Goal: Entertainment & Leisure: Consume media (video, audio)

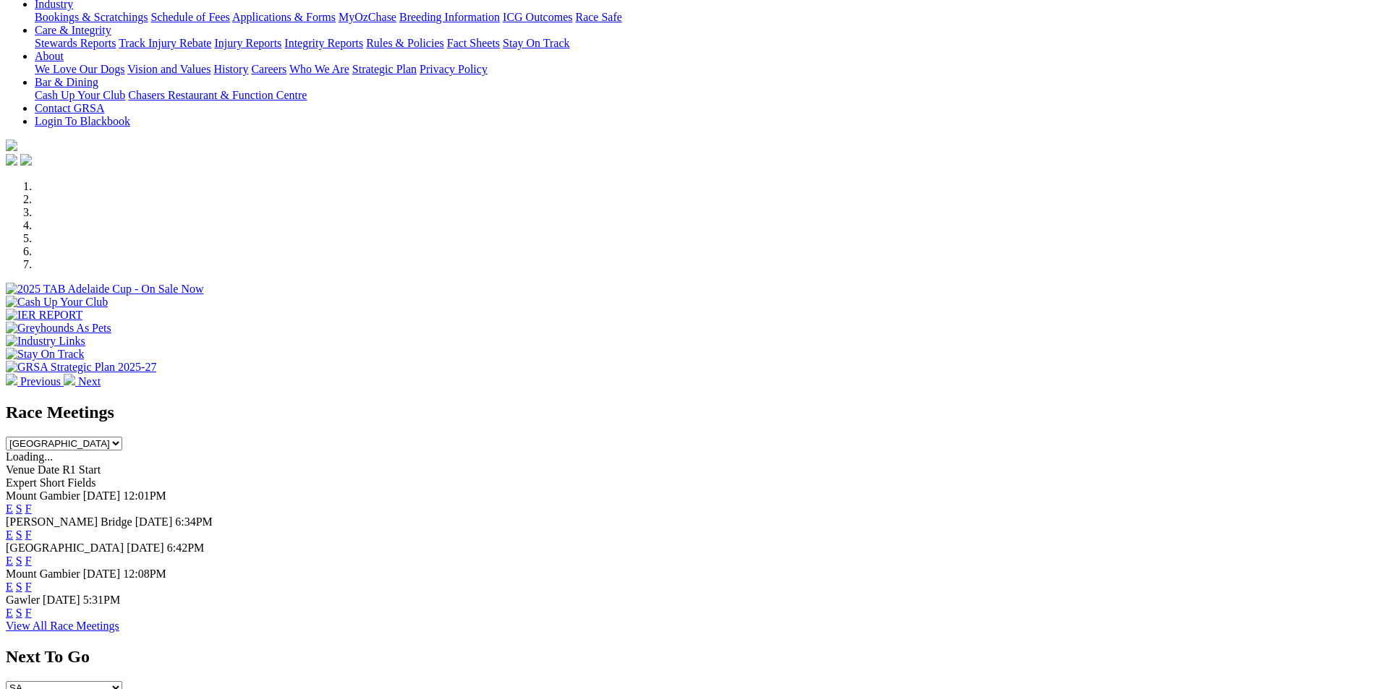
scroll to position [289, 0]
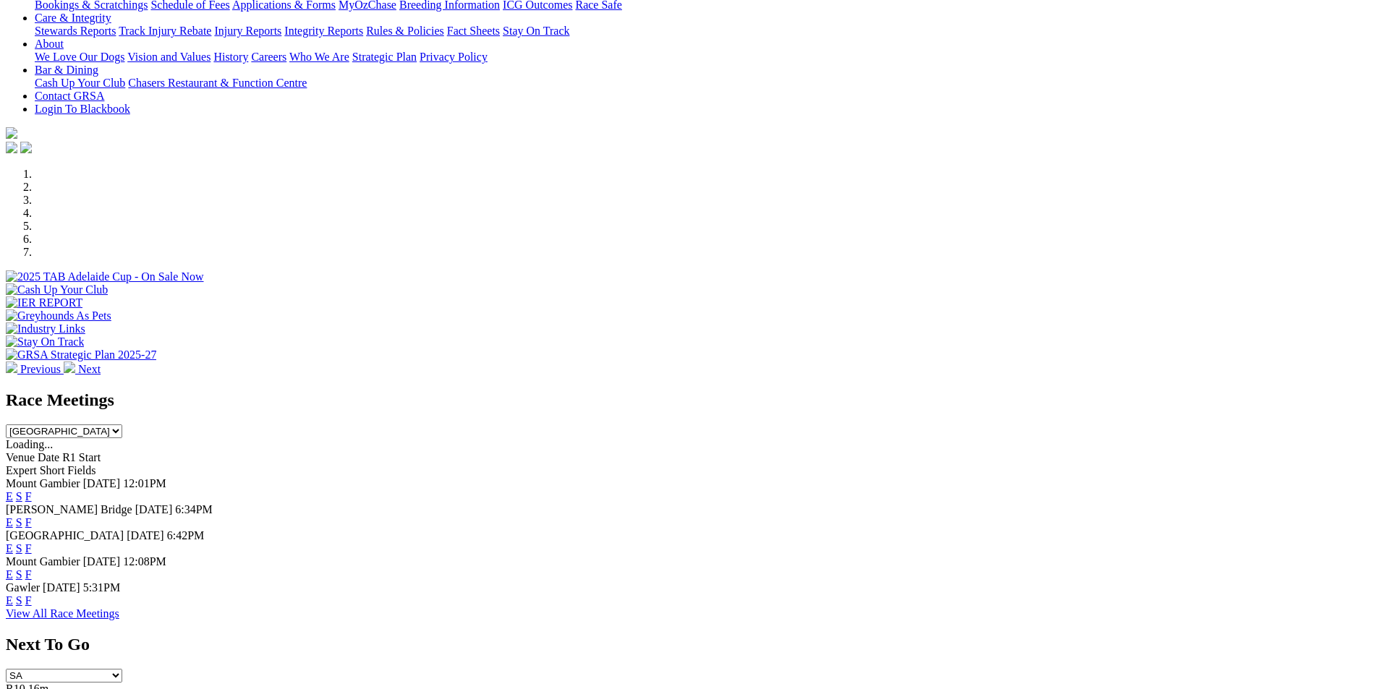
click at [122, 425] on select "South Australia New South Wales Northern Territory Queensland Tasmania Victoria…" at bounding box center [64, 432] width 116 height 14
select select "QLD"
click at [122, 425] on select "South Australia New South Wales Northern Territory Queensland Tasmania Victoria…" at bounding box center [64, 432] width 116 height 14
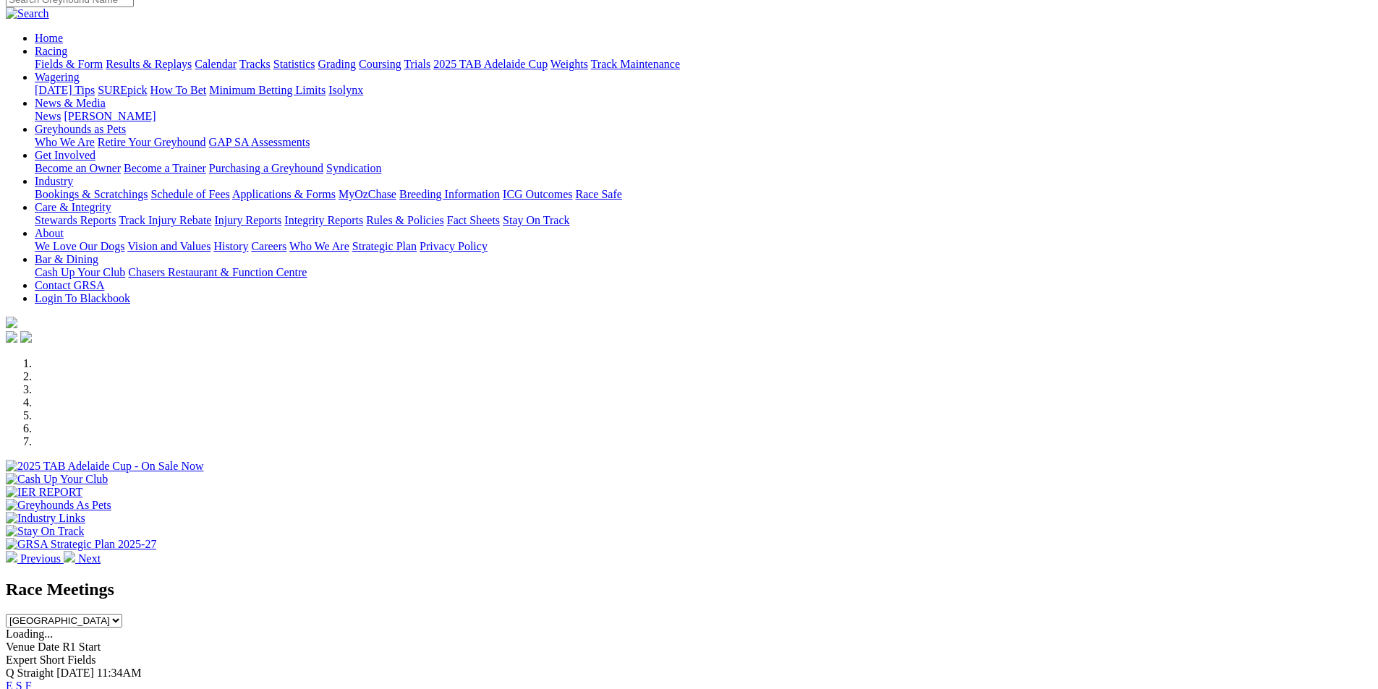
scroll to position [0, 0]
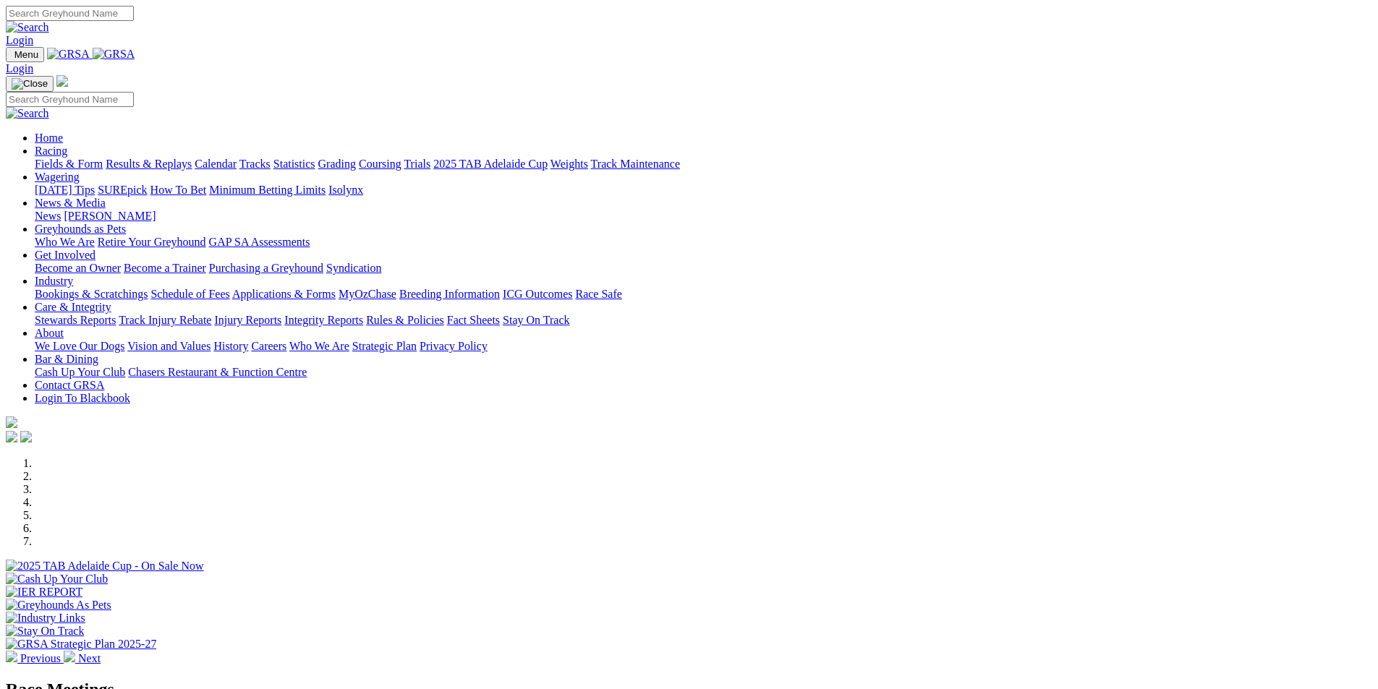
click at [67, 145] on link "Racing" at bounding box center [51, 151] width 33 height 12
click at [192, 158] on link "Results & Replays" at bounding box center [149, 164] width 86 height 12
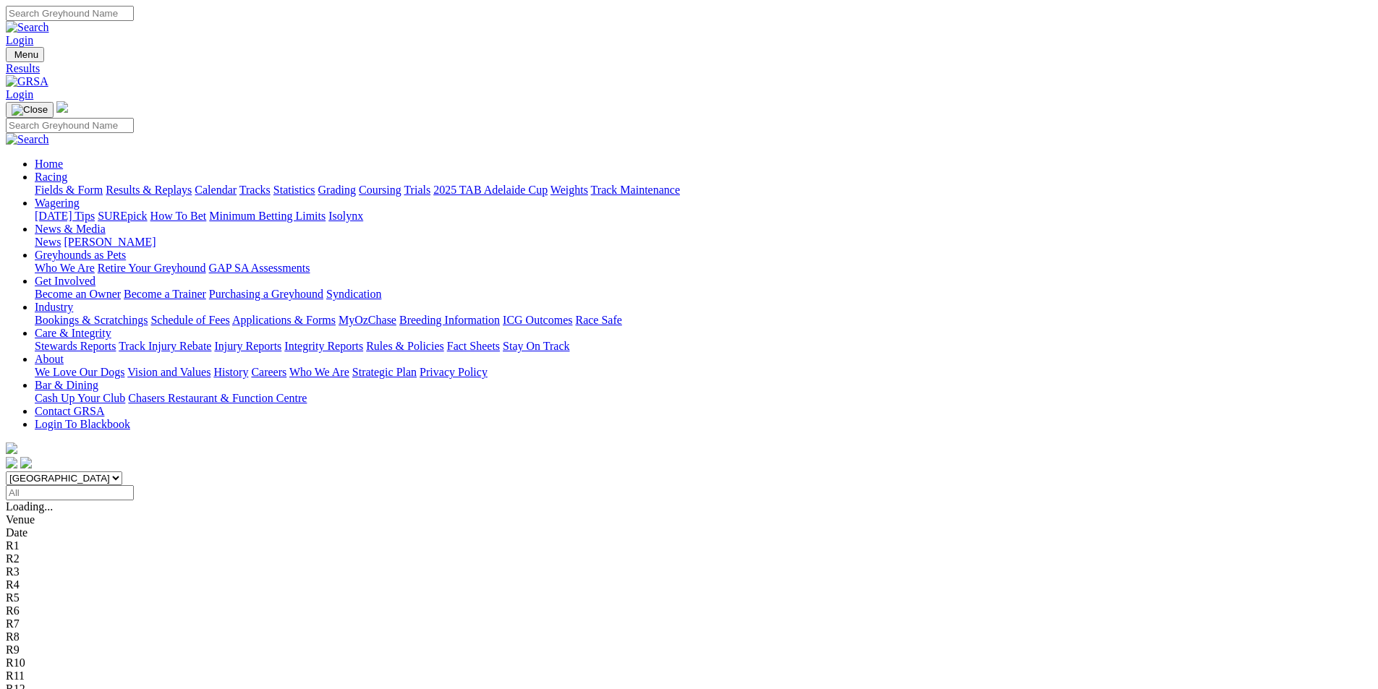
click at [122, 472] on select "South Australia New South Wales Northern Territory Queensland Tasmania Victoria…" at bounding box center [64, 479] width 116 height 14
select select "QLD"
click at [122, 472] on select "South Australia New South Wales Northern Territory Queensland Tasmania Victoria…" at bounding box center [64, 479] width 116 height 14
click at [134, 485] on input "Select date" at bounding box center [70, 492] width 128 height 15
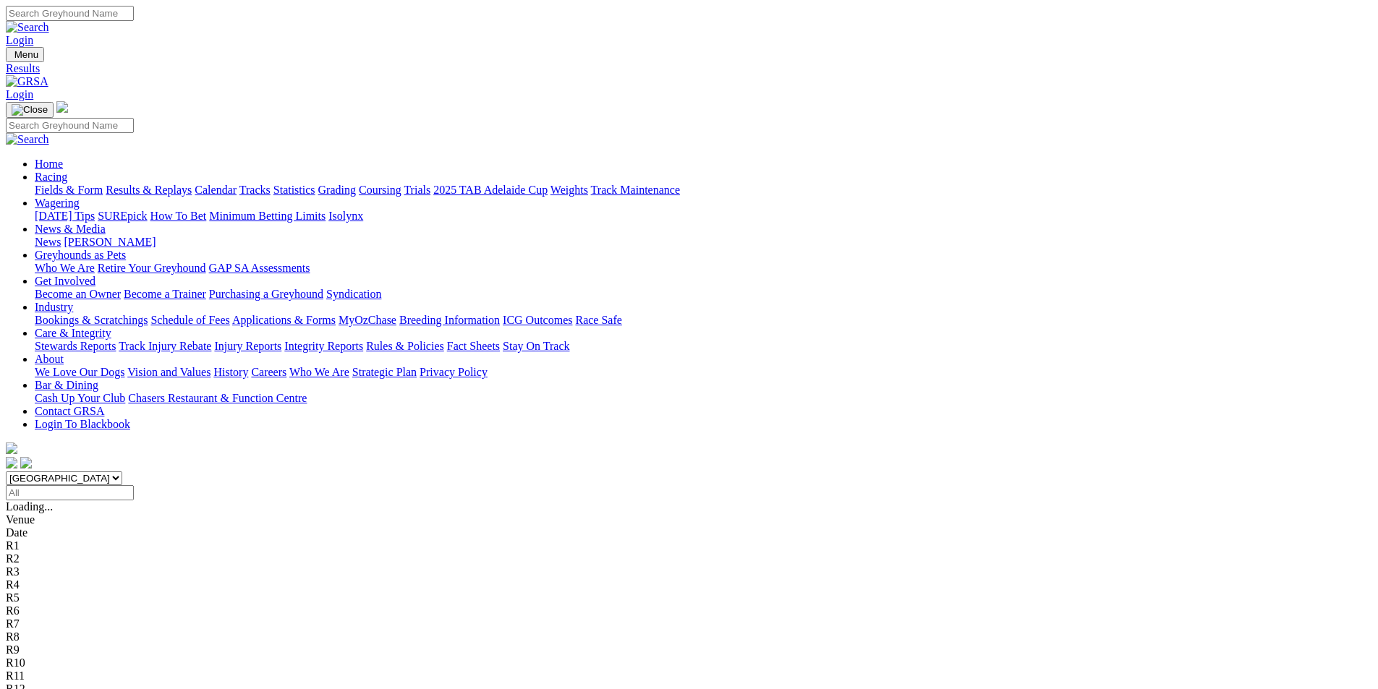
type input "Yesterday, 8 Oct 2025"
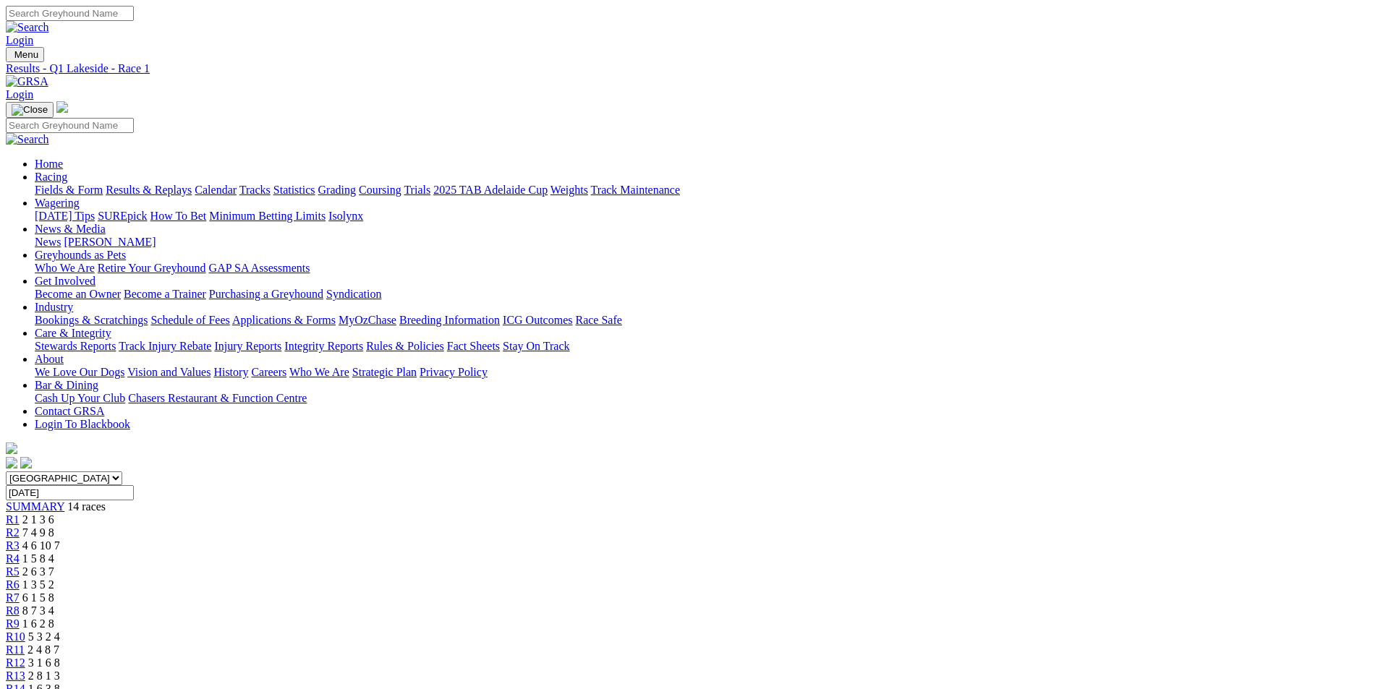
click at [25, 683] on span "R14" at bounding box center [16, 689] width 20 height 12
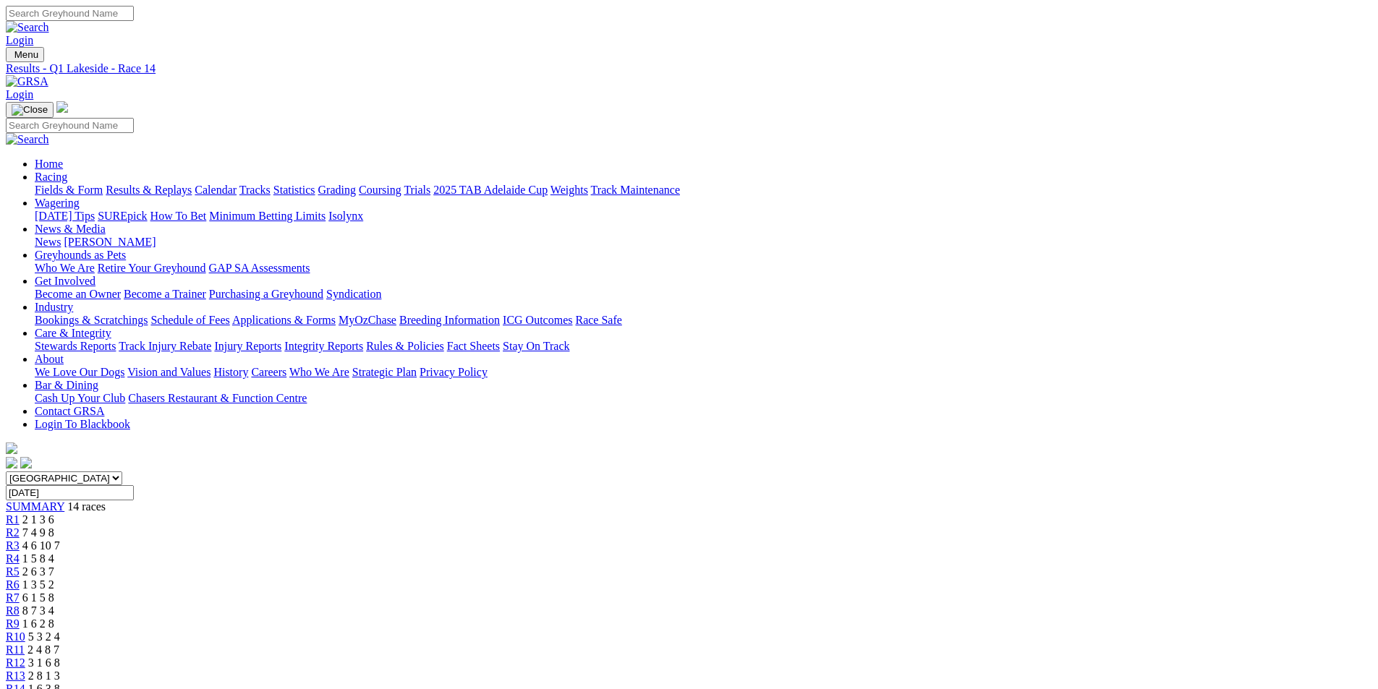
click at [766, 605] on div "R8 8 7 3 4" at bounding box center [689, 611] width 1366 height 13
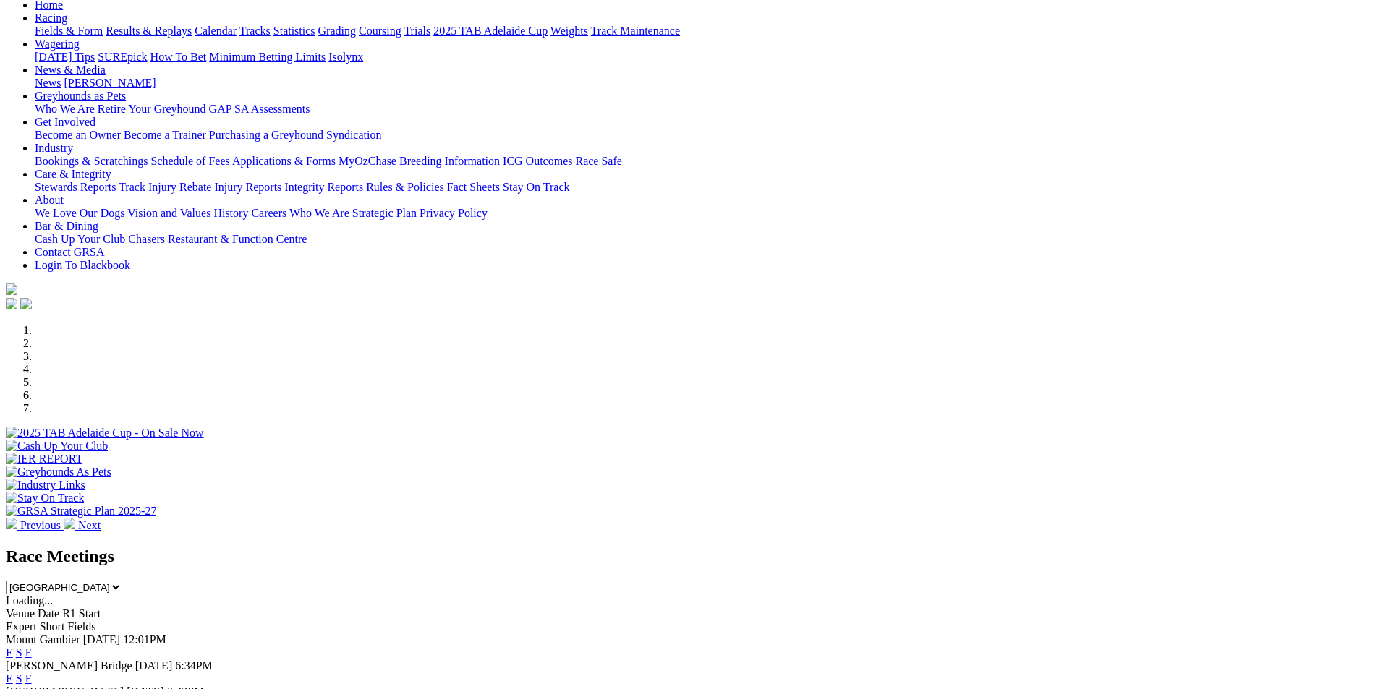
scroll to position [145, 0]
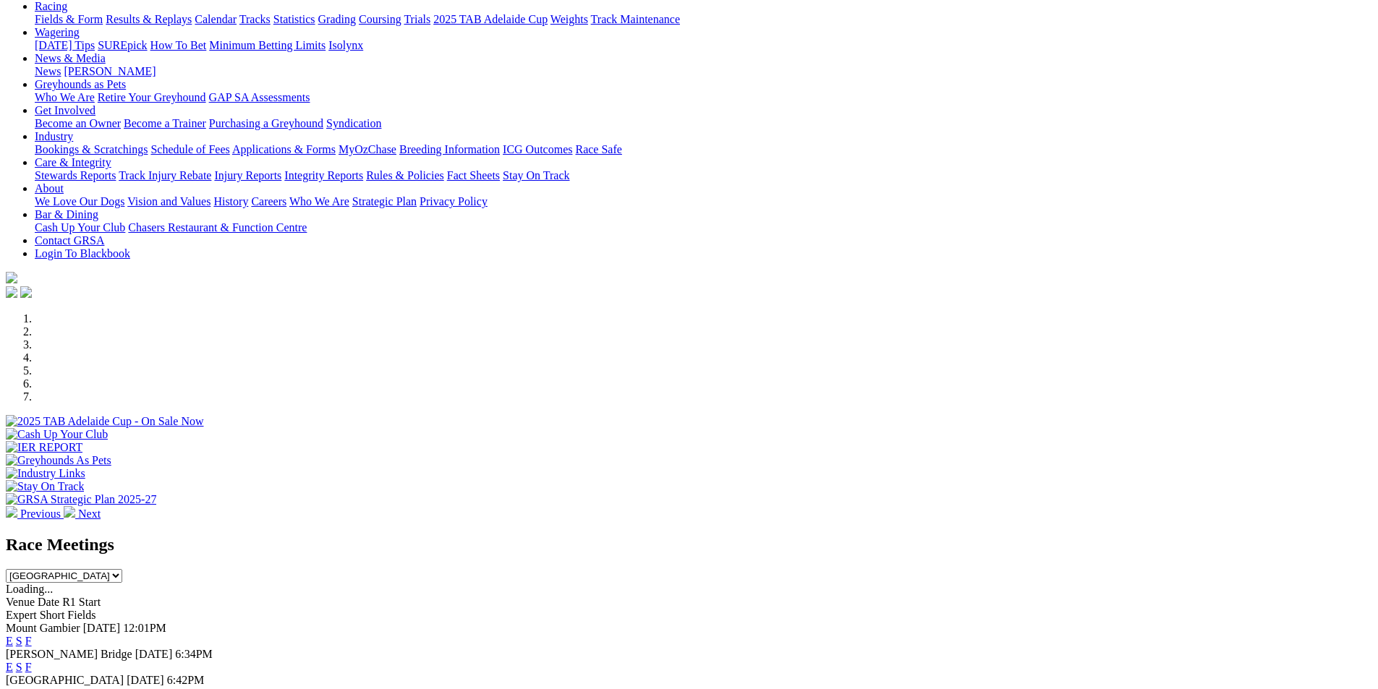
click at [122, 569] on select "[GEOGRAPHIC_DATA] [GEOGRAPHIC_DATA] [GEOGRAPHIC_DATA] [GEOGRAPHIC_DATA] [GEOGRA…" at bounding box center [64, 576] width 116 height 14
select select "QLD"
click at [122, 569] on select "[GEOGRAPHIC_DATA] [GEOGRAPHIC_DATA] [GEOGRAPHIC_DATA] [GEOGRAPHIC_DATA] [GEOGRA…" at bounding box center [64, 576] width 116 height 14
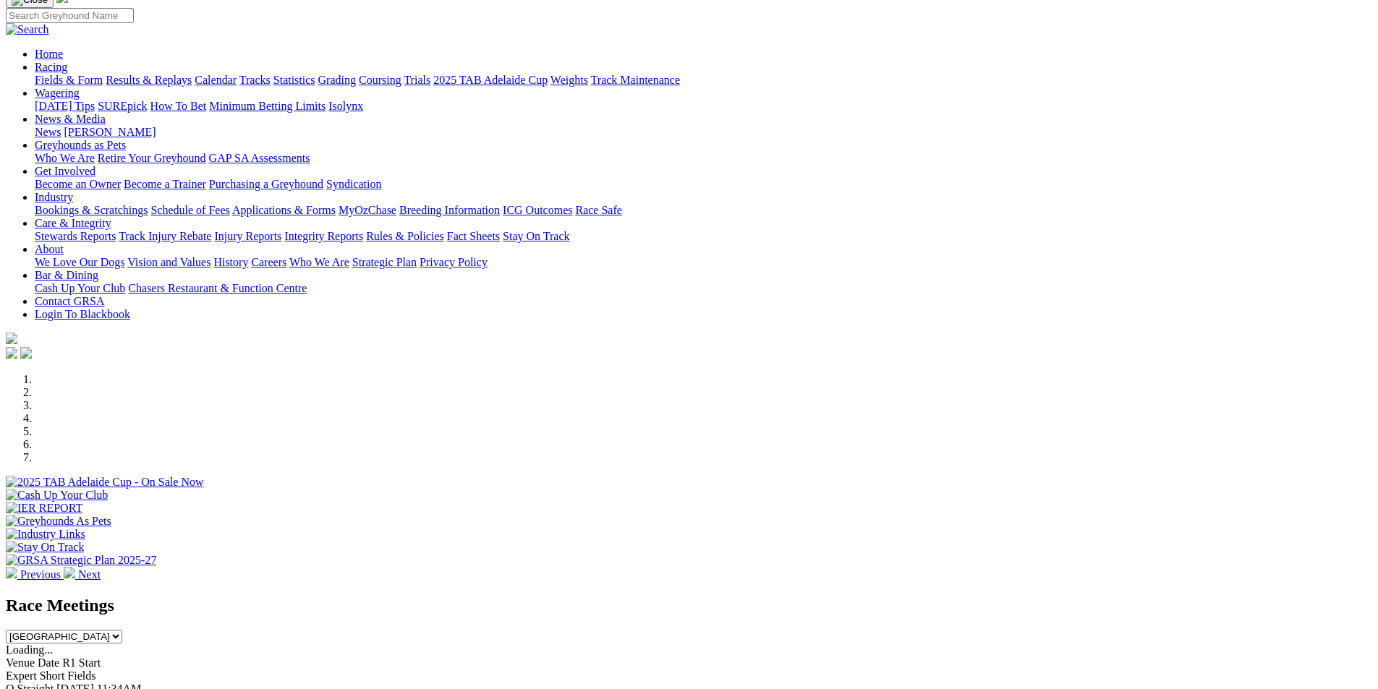
scroll to position [0, 0]
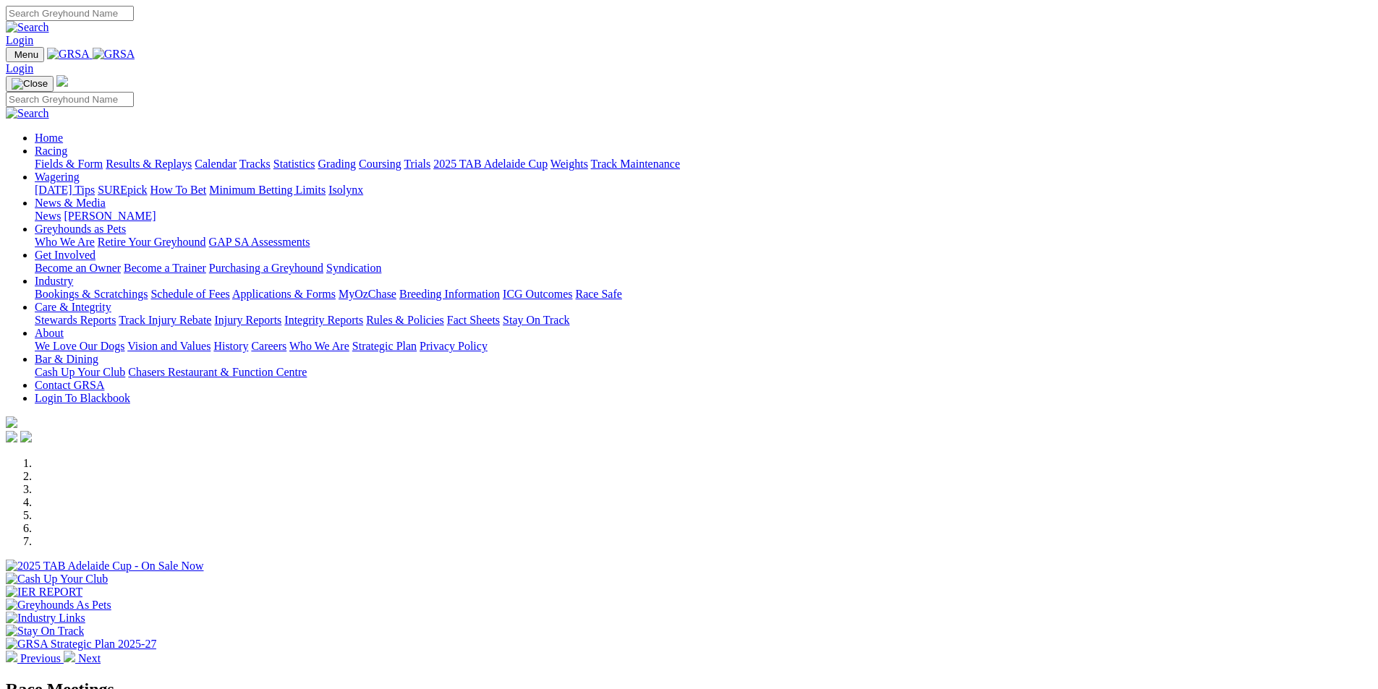
click at [192, 158] on link "Results & Replays" at bounding box center [149, 164] width 86 height 12
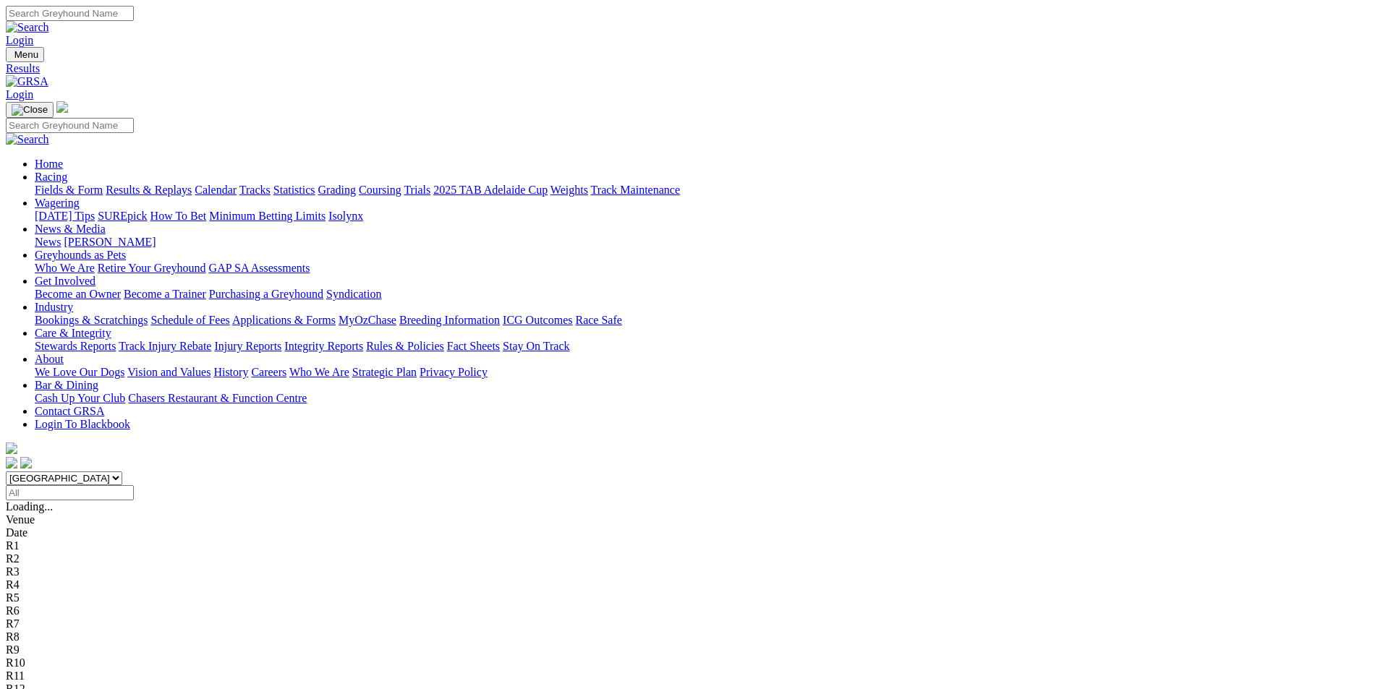
click at [134, 485] on input "Select date" at bounding box center [70, 492] width 128 height 15
type input "Yesterday, 8 Oct 2025"
click at [122, 472] on select "South Australia New South Wales Northern Territory Queensland Tasmania Victoria…" at bounding box center [64, 479] width 116 height 14
select select "QLD"
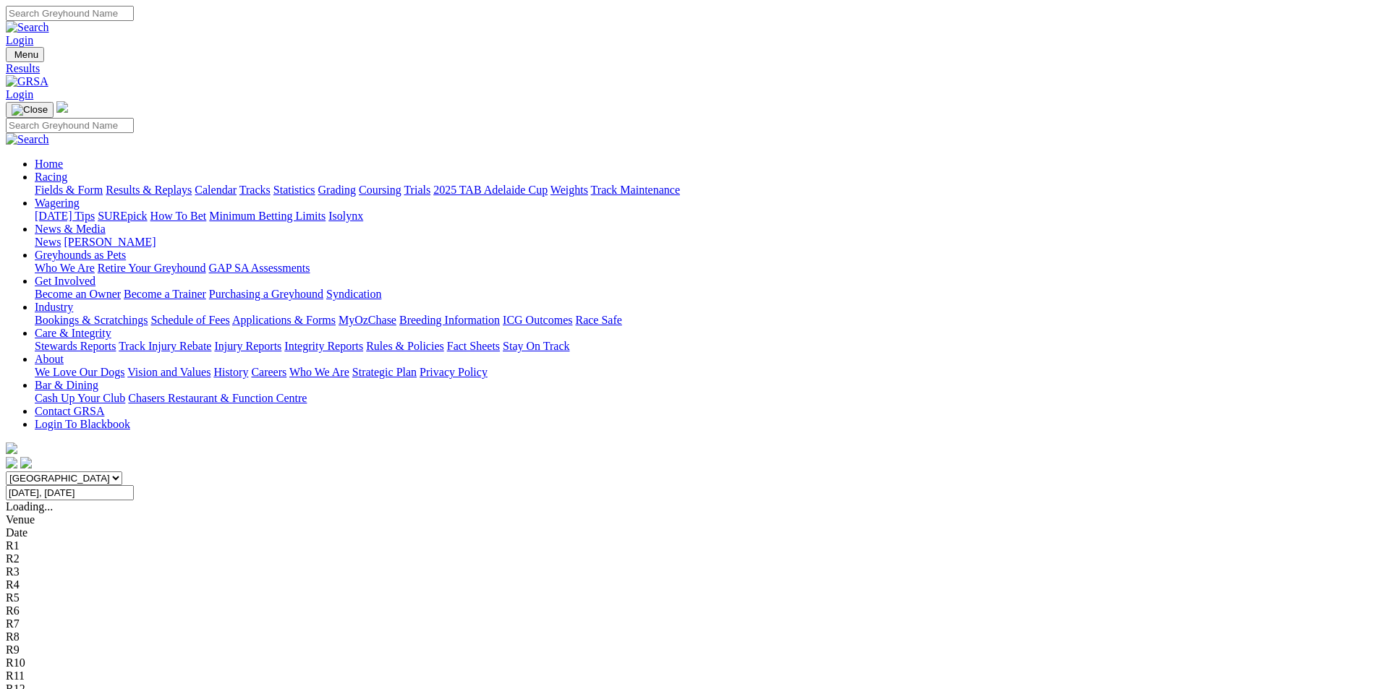
click at [122, 472] on select "South Australia New South Wales Northern Territory Queensland Tasmania Victoria…" at bounding box center [64, 479] width 116 height 14
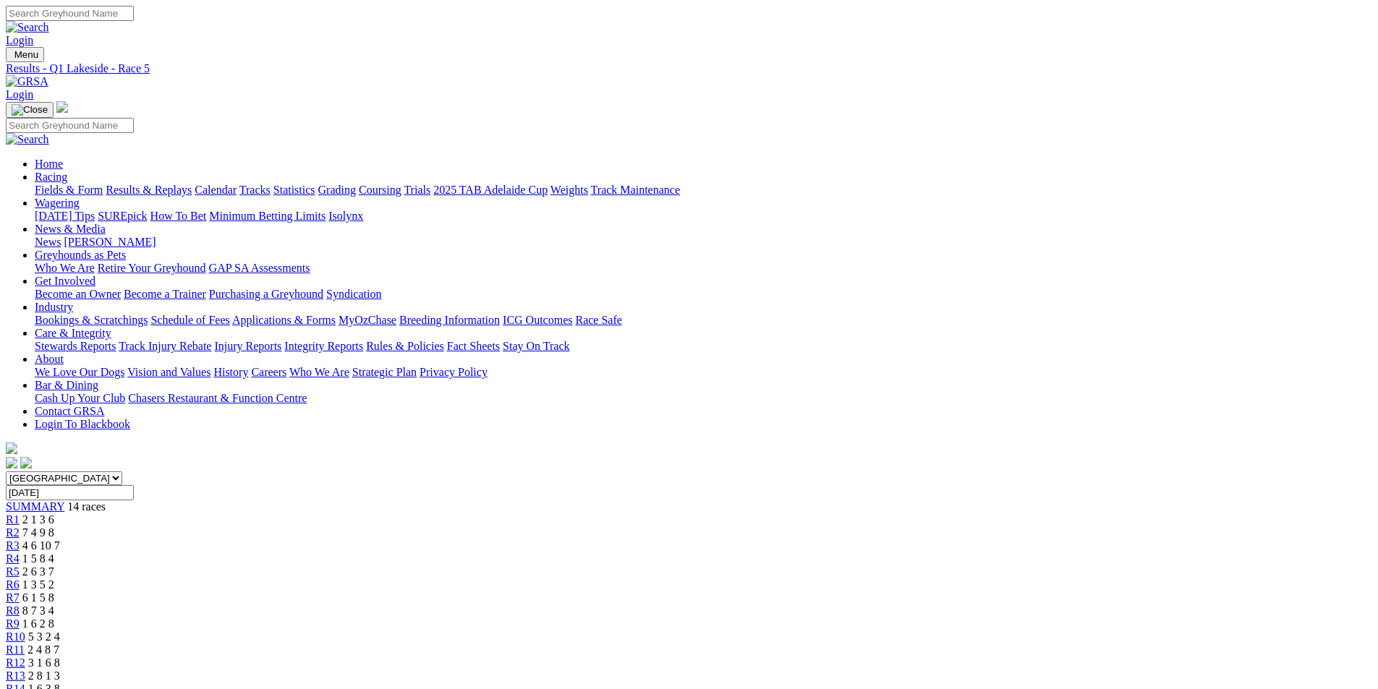
click at [20, 579] on span "R6" at bounding box center [13, 585] width 14 height 12
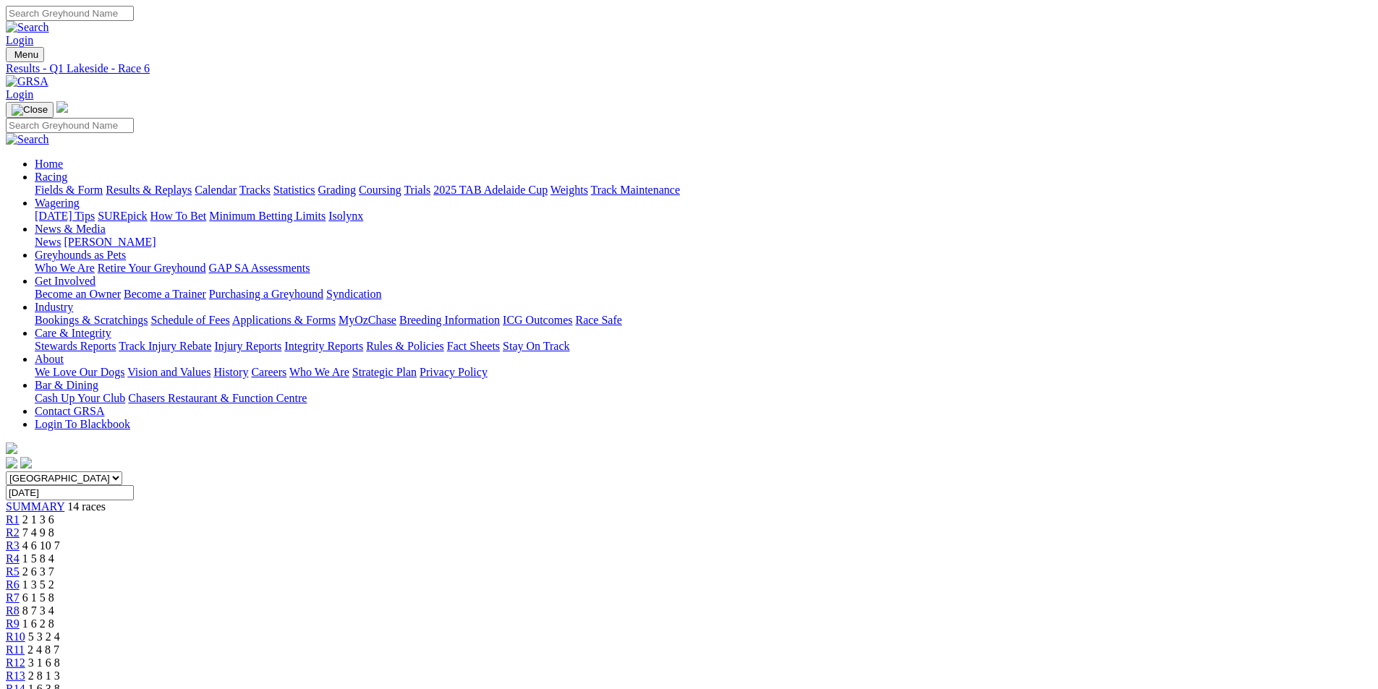
click at [721, 592] on div "R7 6 1 5 8" at bounding box center [689, 598] width 1366 height 13
drag, startPoint x: 688, startPoint y: 38, endPoint x: 611, endPoint y: 102, distance: 99.6
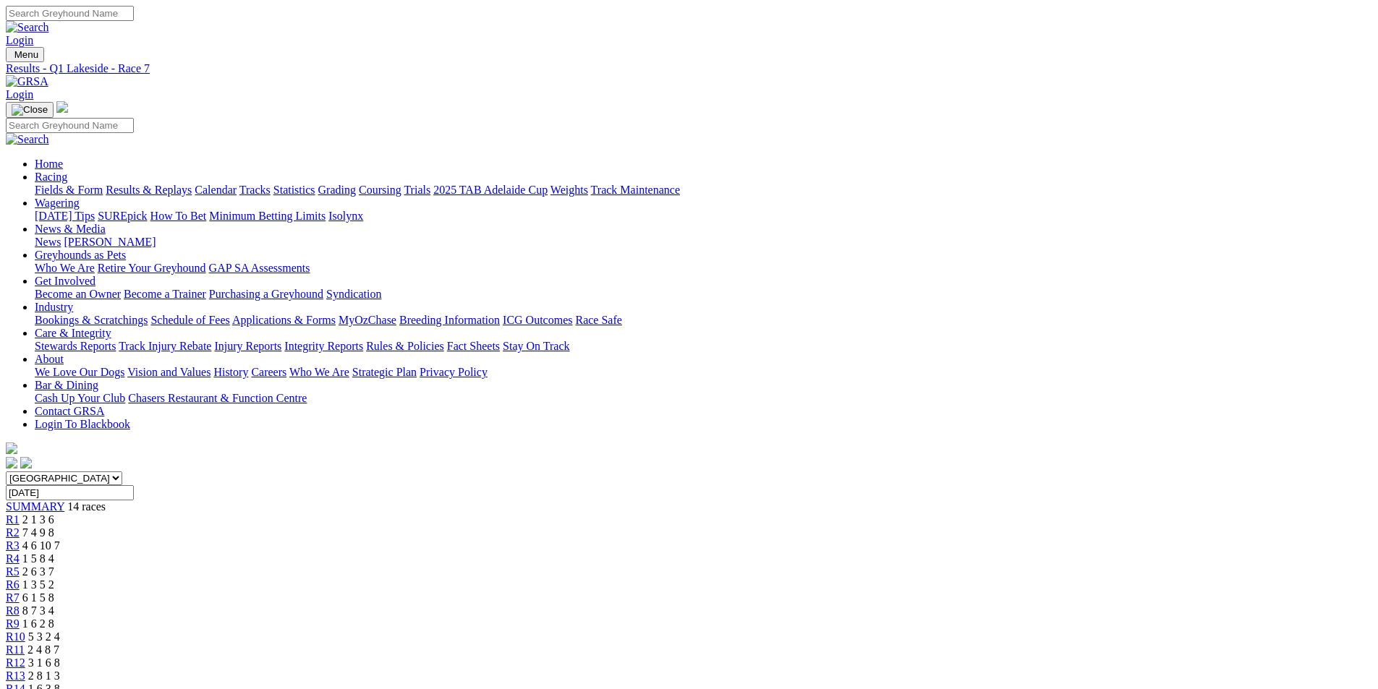
click at [759, 605] on div "R8 8 7 3 4" at bounding box center [689, 611] width 1366 height 13
click at [822, 618] on div "R9 1 6 2 8" at bounding box center [689, 624] width 1366 height 13
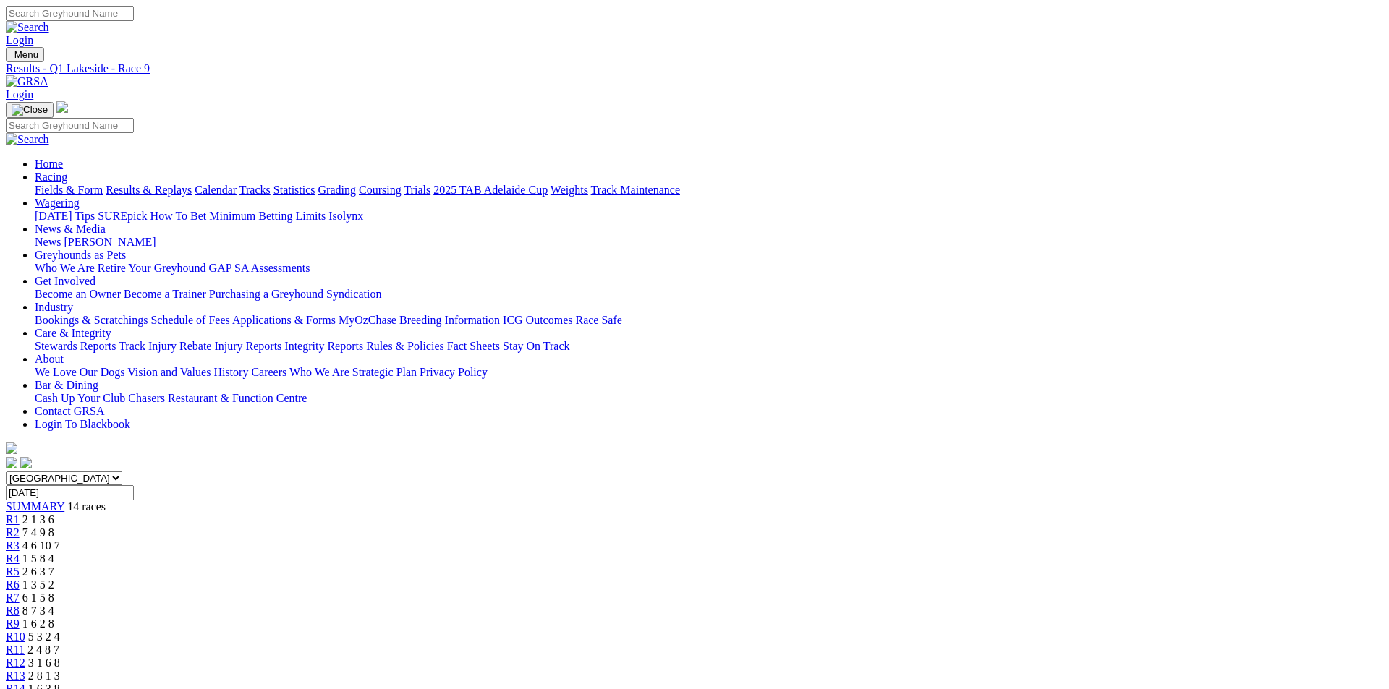
click at [880, 631] on div "R10 5 3 2 4" at bounding box center [689, 637] width 1366 height 13
click at [832, 618] on div "R9 1 6 2 8" at bounding box center [689, 624] width 1366 height 13
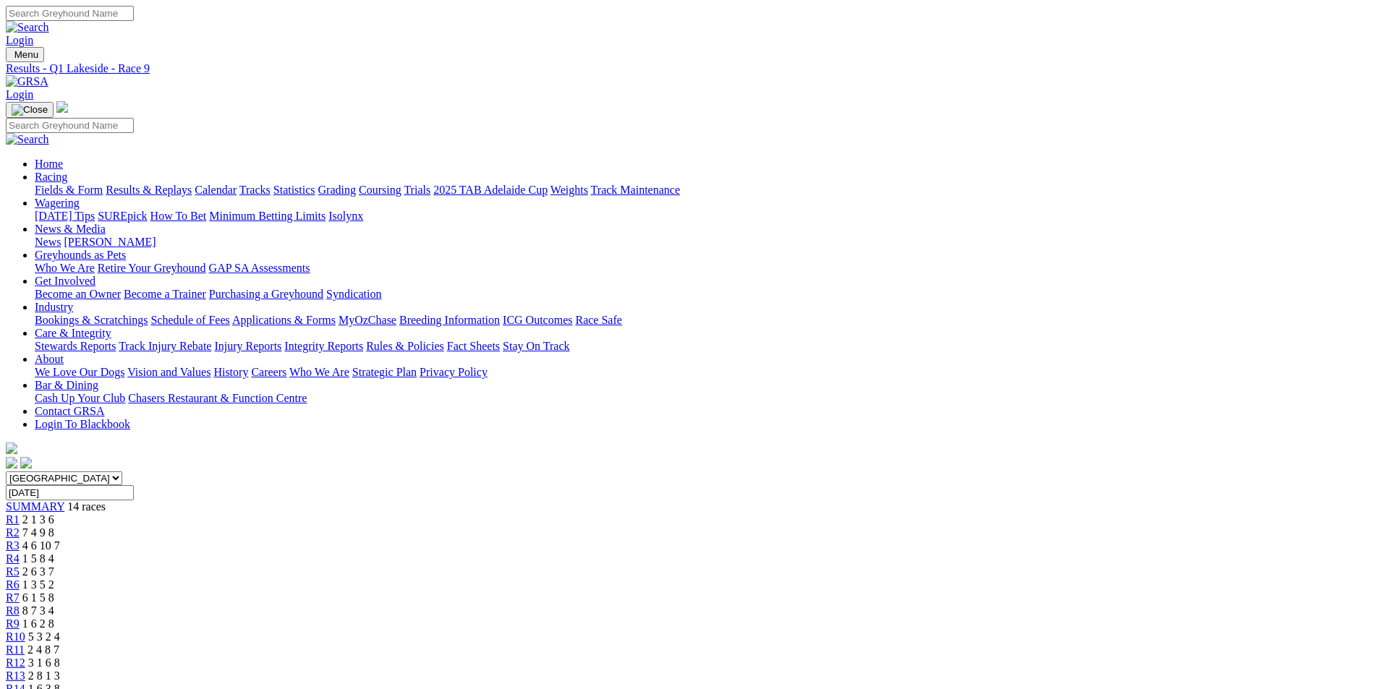
click at [25, 644] on span "R11" at bounding box center [15, 650] width 19 height 12
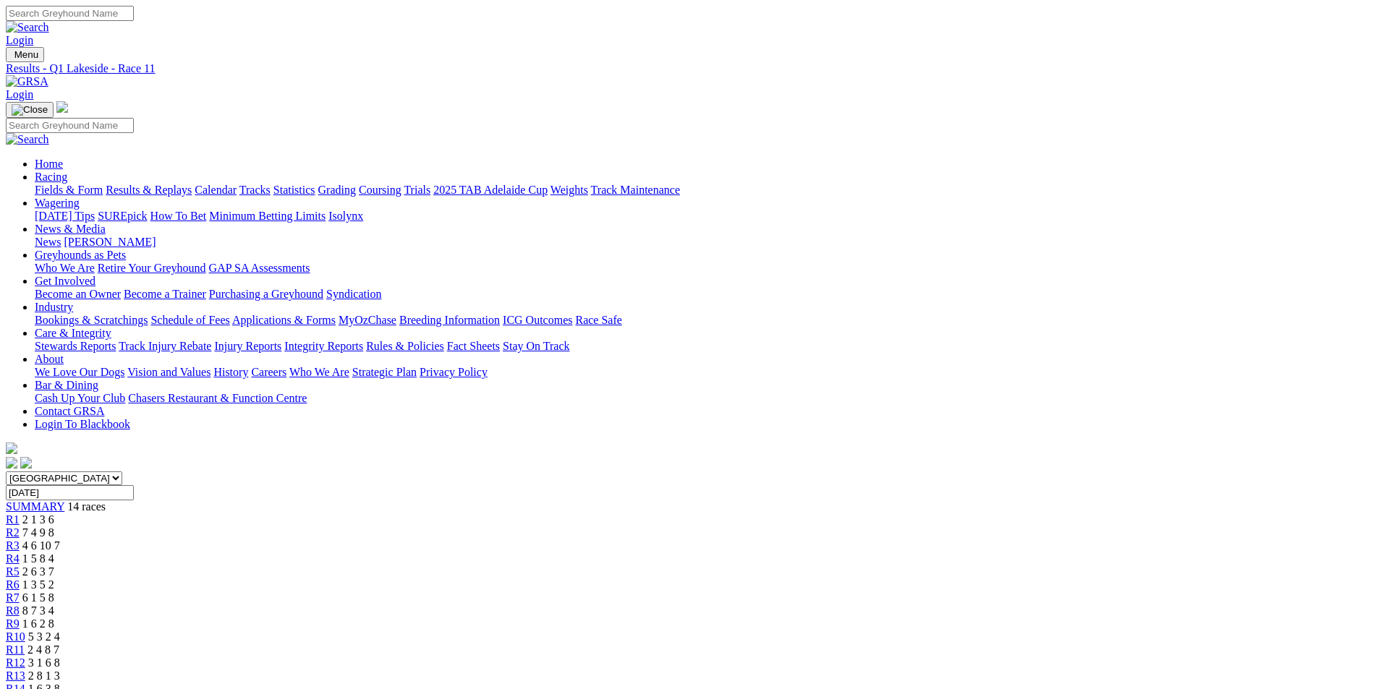
click at [25, 657] on span "R12" at bounding box center [16, 663] width 20 height 12
click at [1058, 670] on div "R13 2 8 1 3" at bounding box center [689, 676] width 1366 height 13
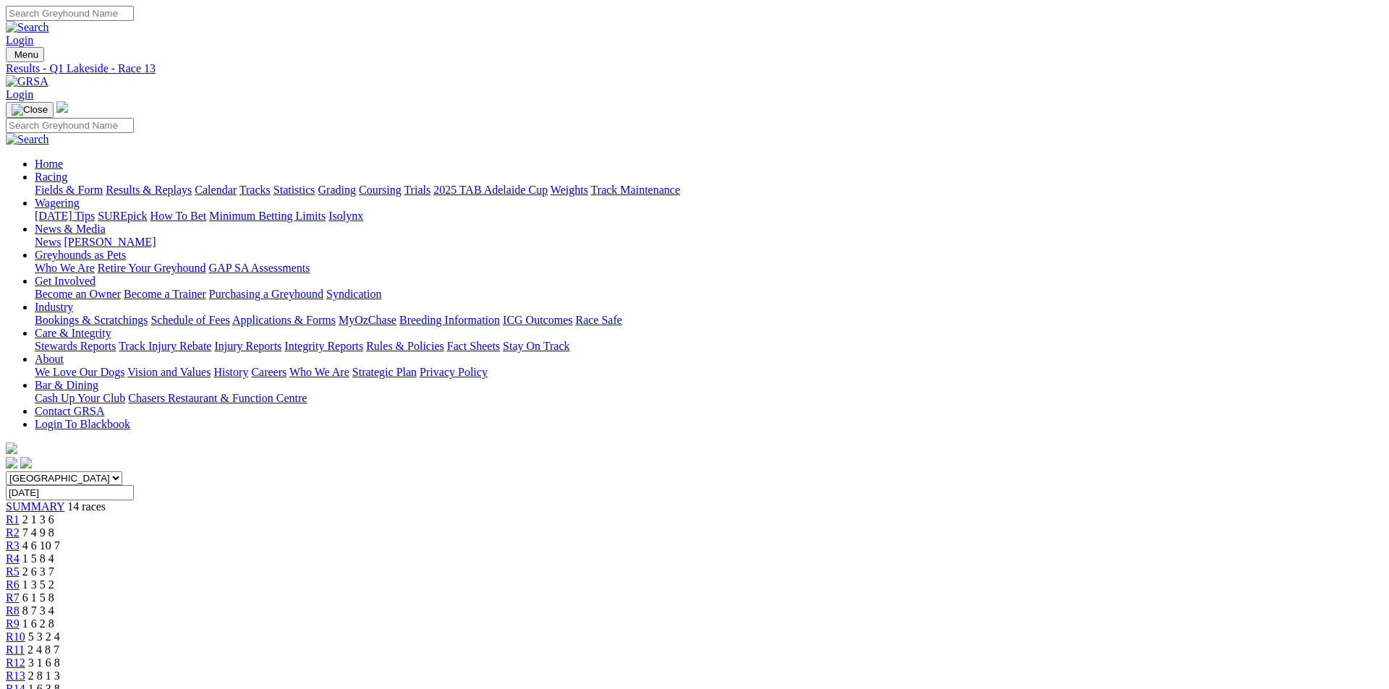
click at [25, 683] on link "R14" at bounding box center [16, 689] width 20 height 12
click at [54, 618] on span "1 6 2 8" at bounding box center [38, 624] width 32 height 12
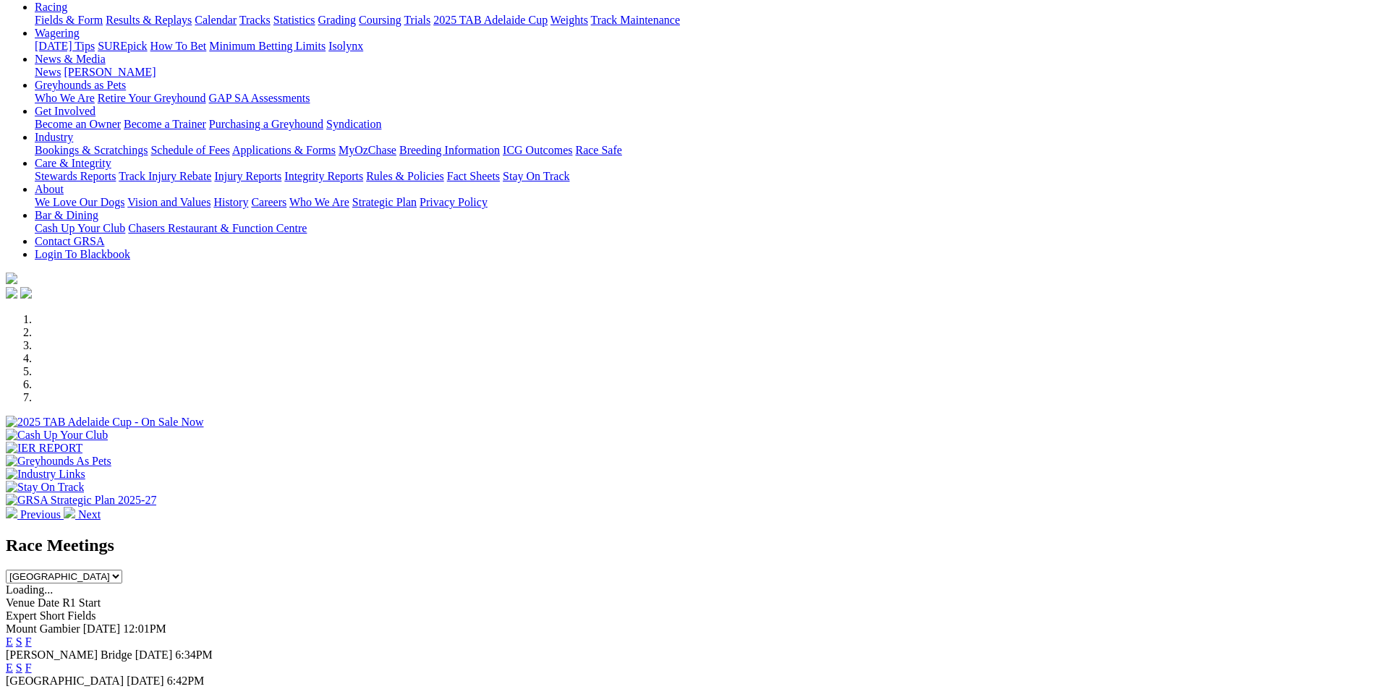
scroll to position [145, 0]
click at [122, 569] on select "South Australia New South Wales Northern Territory Queensland Tasmania Victoria…" at bounding box center [64, 576] width 116 height 14
select select "QLD"
click at [122, 569] on select "South Australia New South Wales Northern Territory Queensland Tasmania Victoria…" at bounding box center [64, 576] width 116 height 14
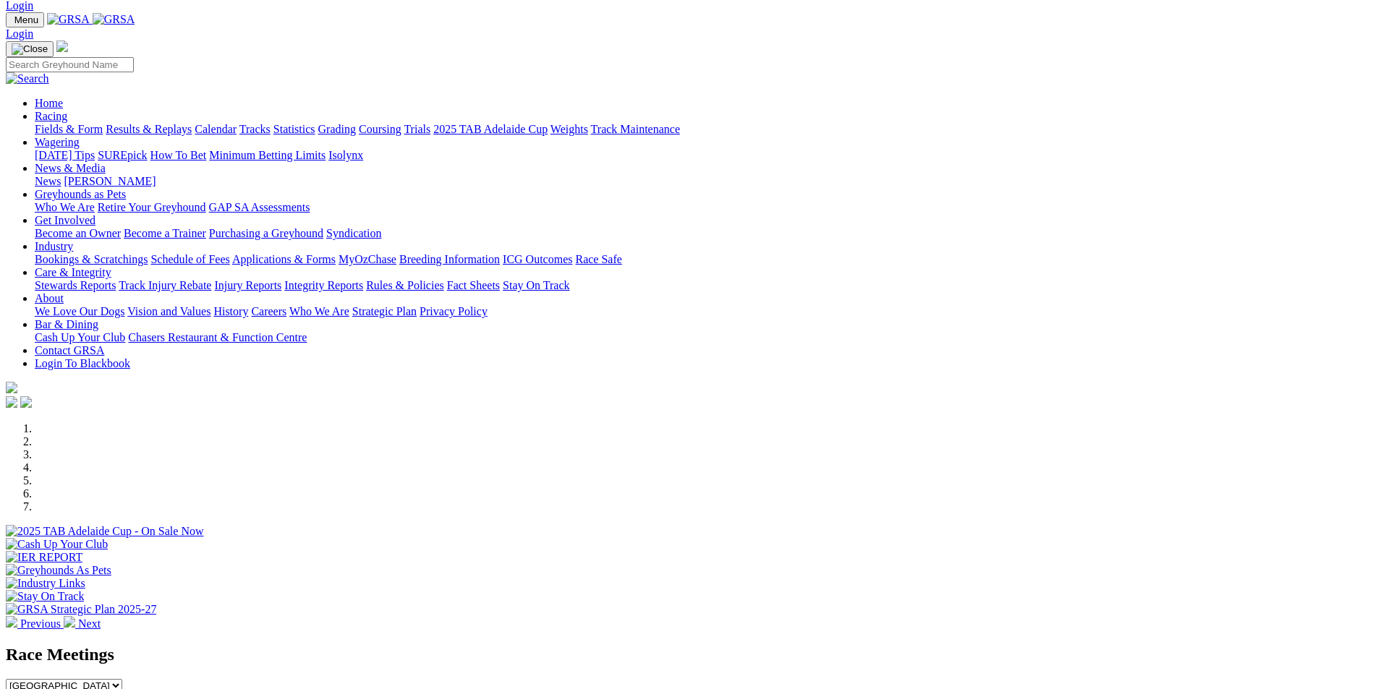
scroll to position [0, 0]
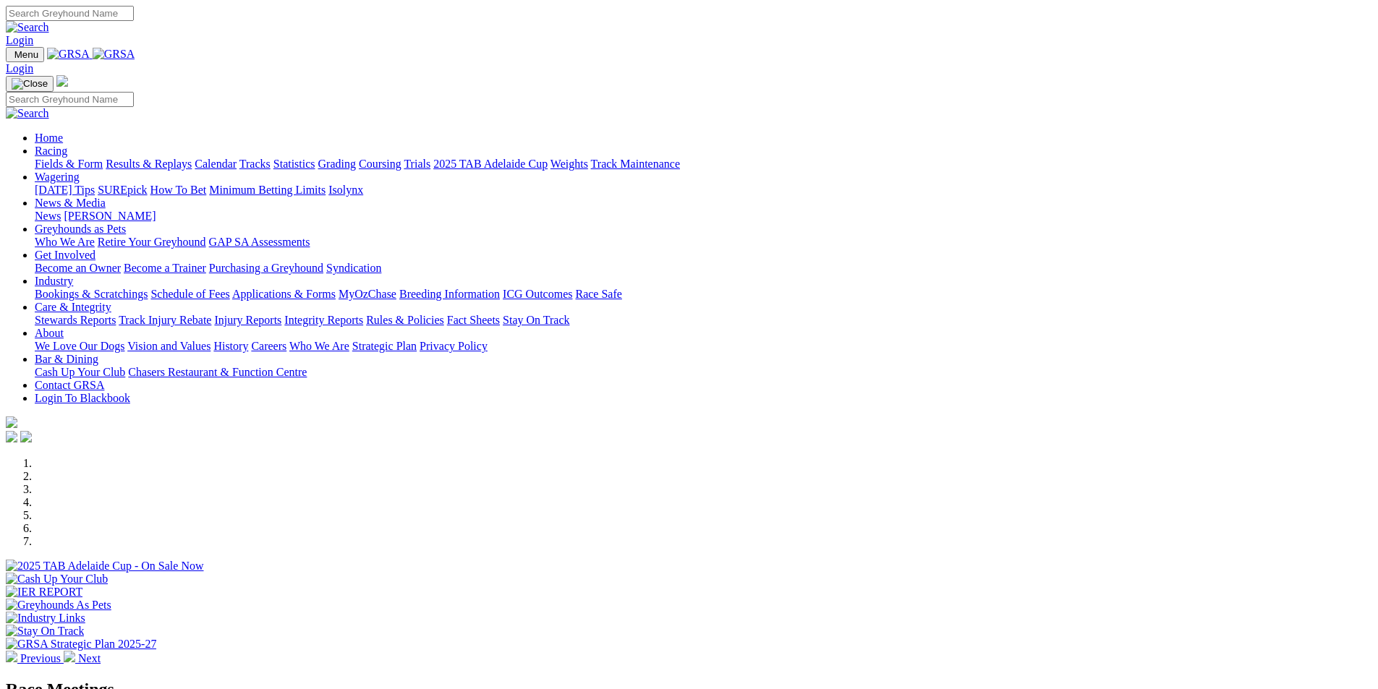
click at [67, 145] on link "Racing" at bounding box center [51, 151] width 33 height 12
click at [192, 158] on link "Results & Replays" at bounding box center [149, 164] width 86 height 12
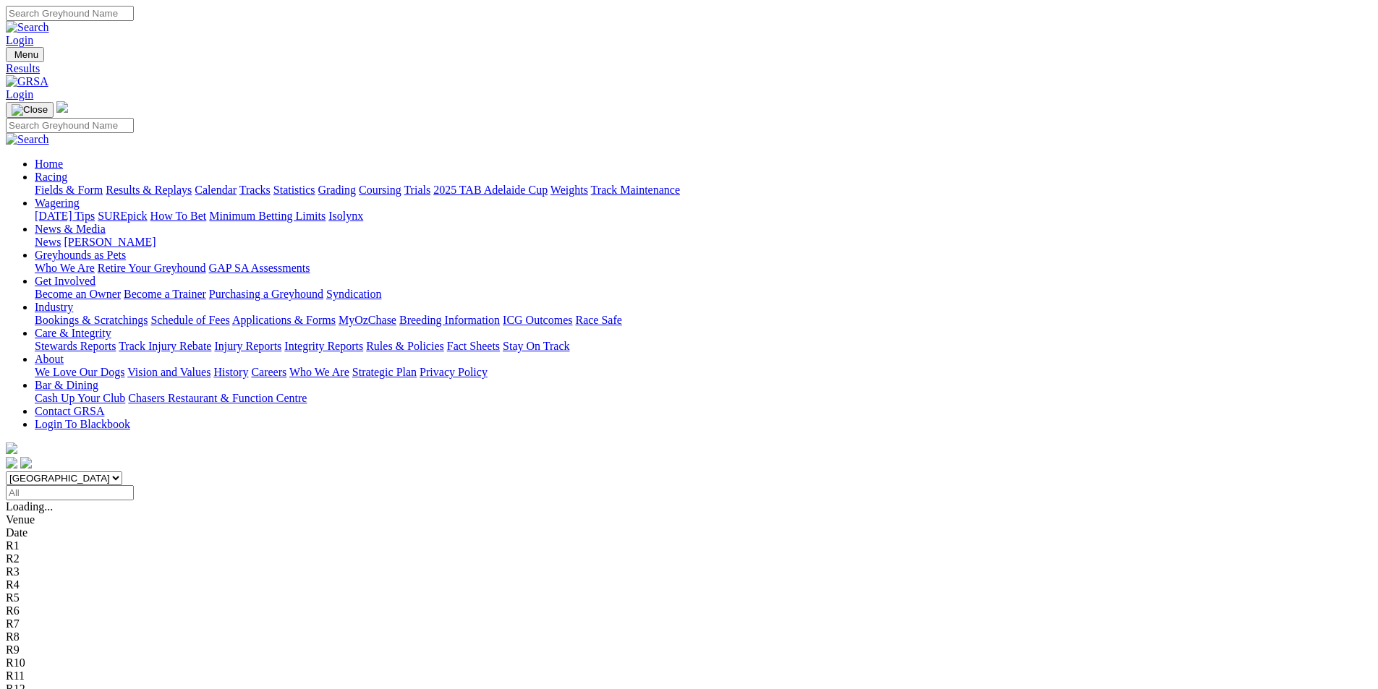
click at [122, 472] on select "South Australia New South Wales Northern Territory Queensland Tasmania Victoria…" at bounding box center [64, 479] width 116 height 14
select select "QLD"
click at [122, 472] on select "South Australia New South Wales Northern Territory Queensland Tasmania Victoria…" at bounding box center [64, 479] width 116 height 14
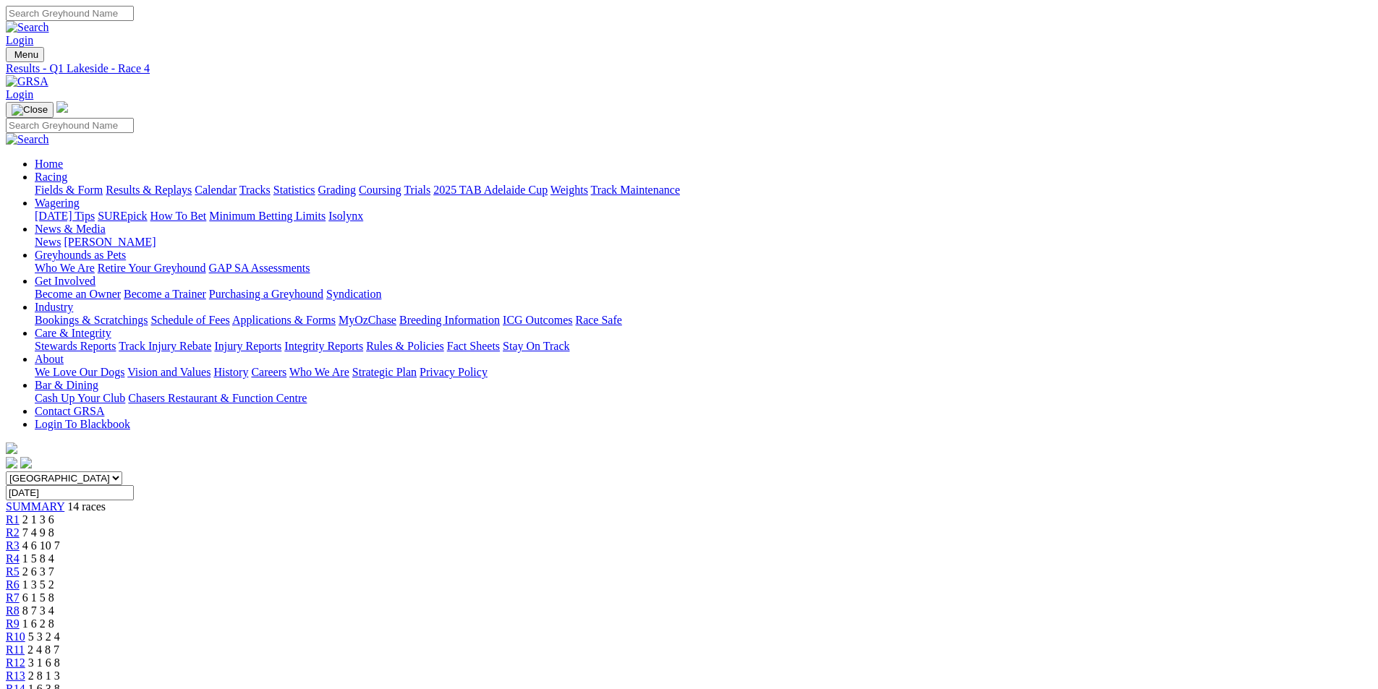
click at [653, 579] on div "R6 1 3 5 2" at bounding box center [689, 585] width 1366 height 13
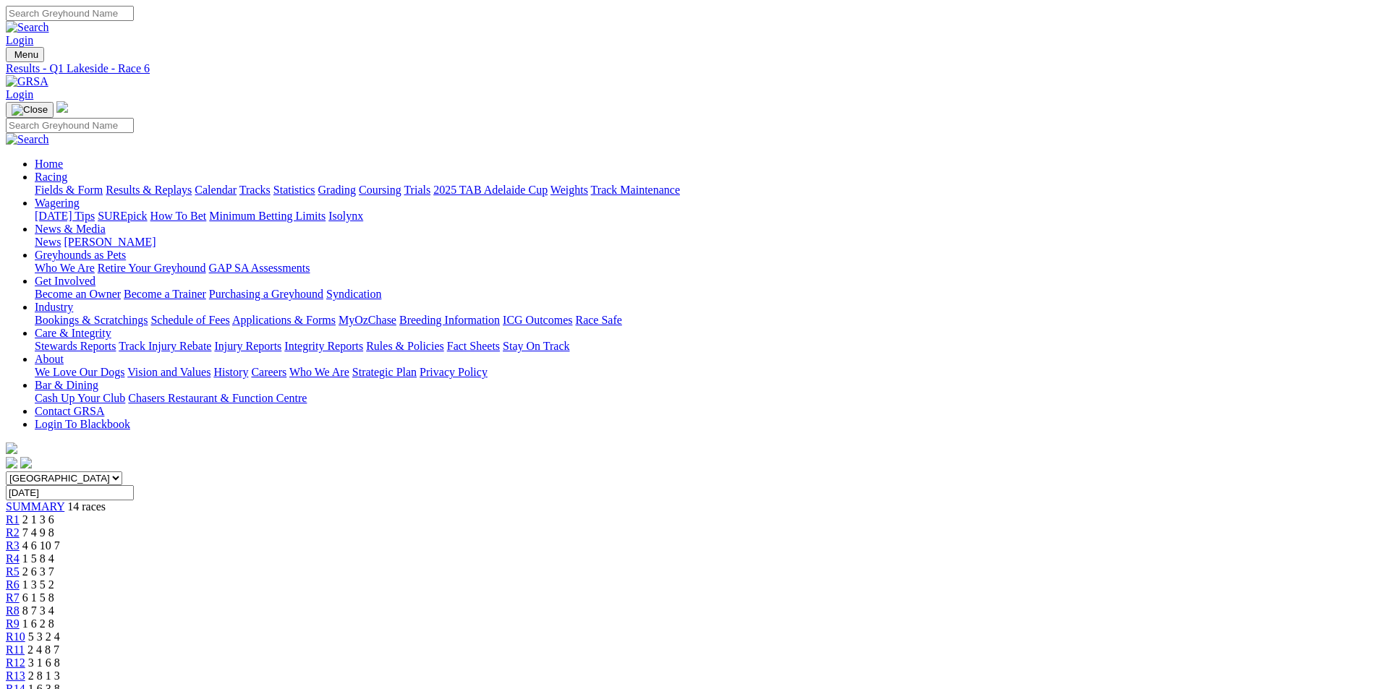
click at [25, 657] on span "R12" at bounding box center [16, 663] width 20 height 12
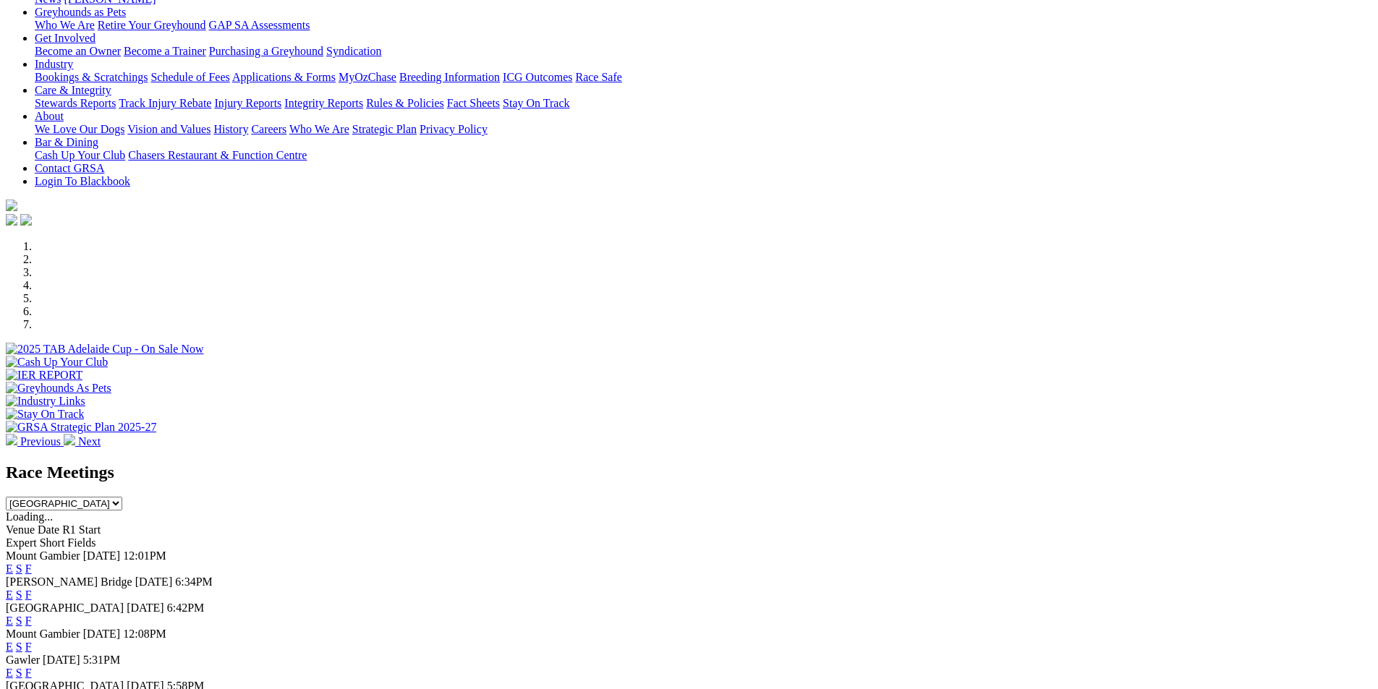
scroll to position [217, 0]
click at [122, 497] on select "South Australia New South Wales Northern Territory Queensland Tasmania Victoria…" at bounding box center [64, 504] width 116 height 14
select select "QLD"
click at [122, 497] on select "South Australia New South Wales Northern Territory Queensland Tasmania Victoria…" at bounding box center [64, 504] width 116 height 14
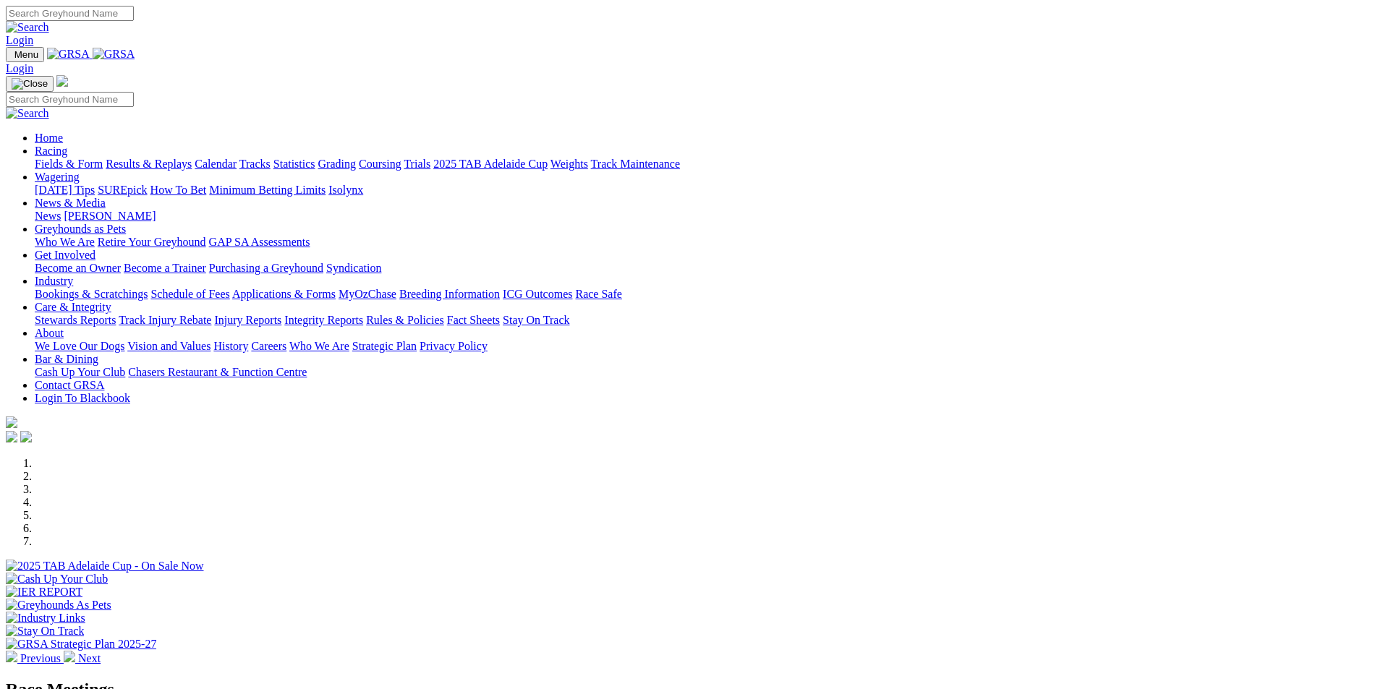
click at [192, 158] on link "Results & Replays" at bounding box center [149, 164] width 86 height 12
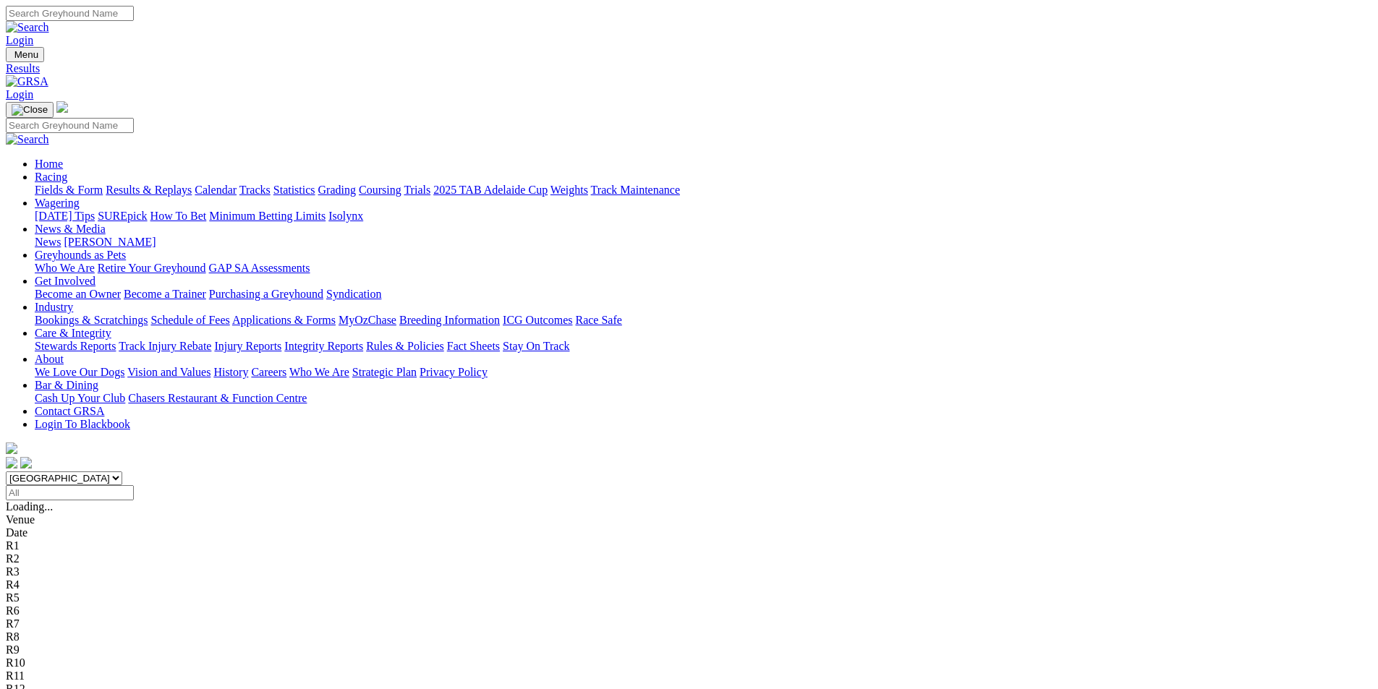
click at [134, 485] on input "Select date" at bounding box center [70, 492] width 128 height 15
type input "Yesterday, 8 Oct 2025"
click at [122, 472] on select "South Australia New South Wales Northern Territory Queensland Tasmania Victoria…" at bounding box center [64, 479] width 116 height 14
select select "QLD"
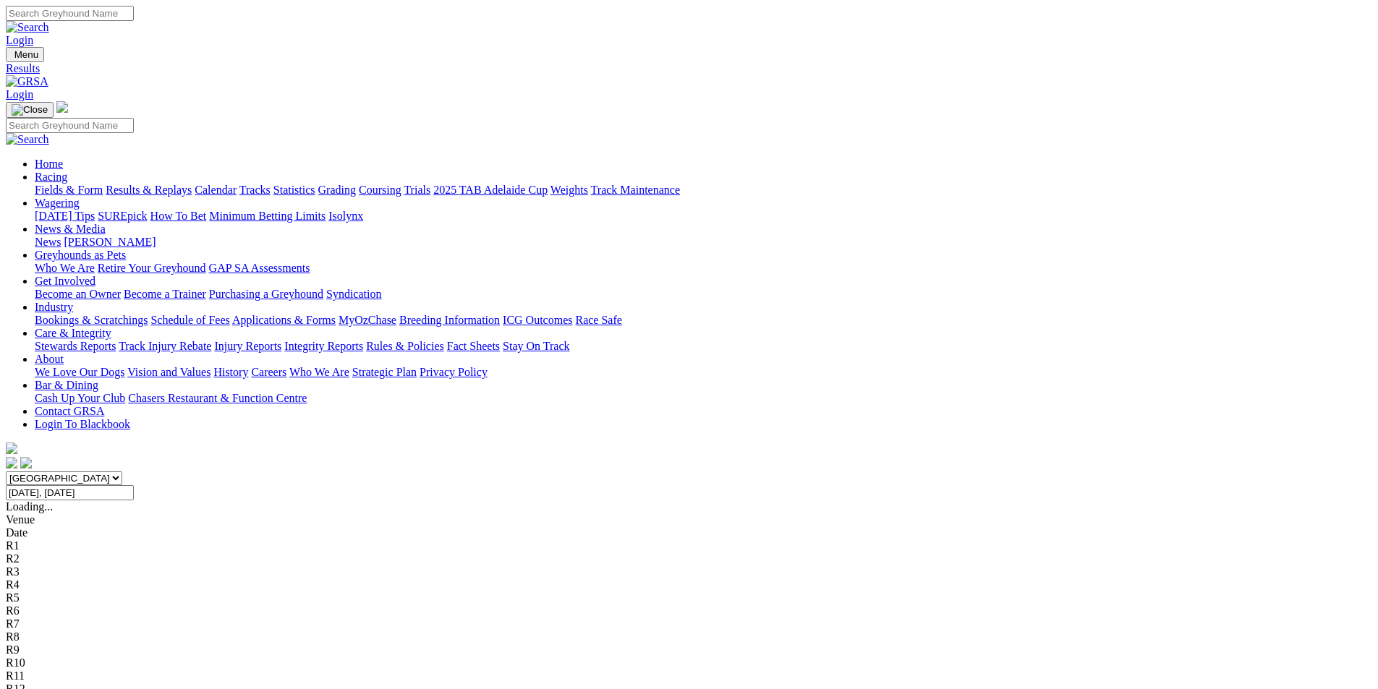
click at [122, 472] on select "South Australia New South Wales Northern Territory Queensland Tasmania Victoria…" at bounding box center [64, 479] width 116 height 14
